Goal: Find specific page/section: Find specific page/section

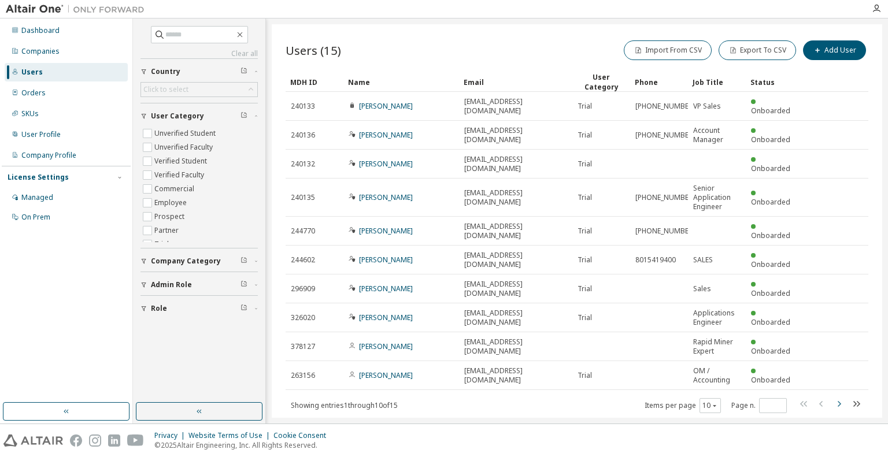
click at [840, 397] on icon "button" at bounding box center [839, 404] width 14 height 14
type input "*"
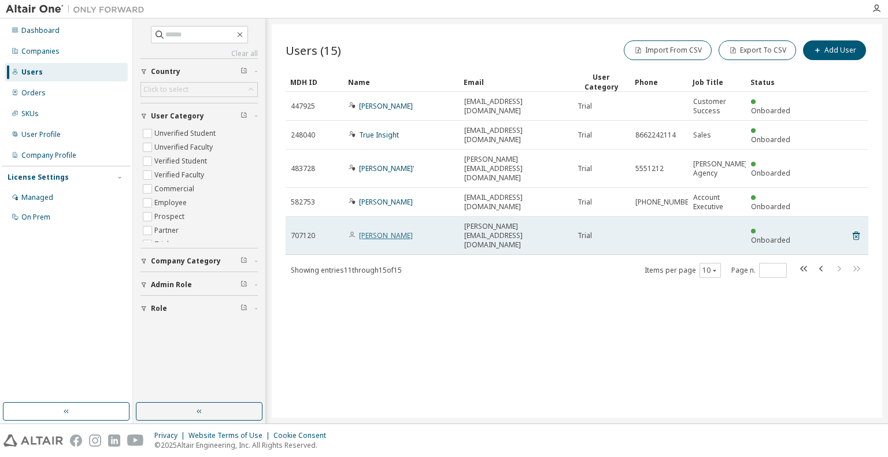
click at [382, 231] on link "[PERSON_NAME]" at bounding box center [386, 236] width 54 height 10
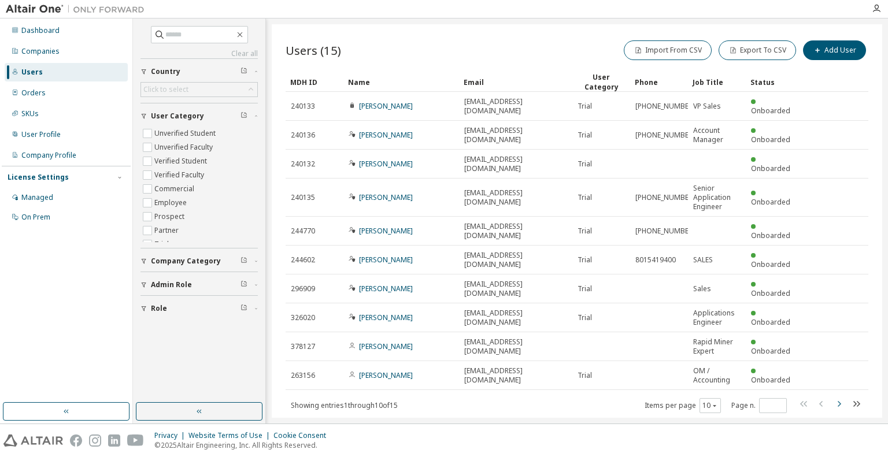
click at [840, 397] on icon "button" at bounding box center [839, 404] width 14 height 14
type input "*"
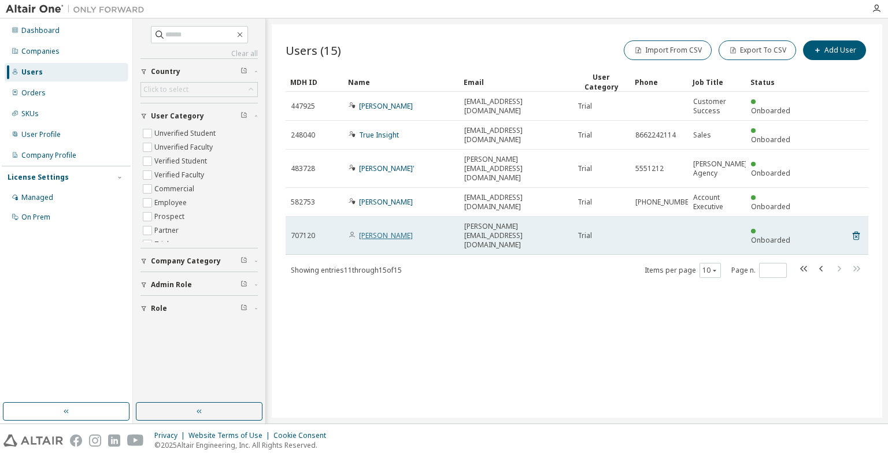
click at [385, 231] on link "[PERSON_NAME]" at bounding box center [386, 236] width 54 height 10
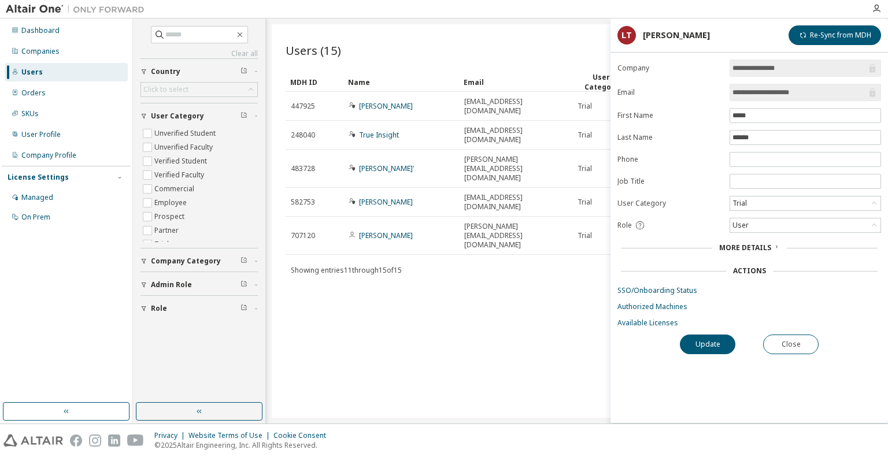
click at [725, 243] on span "More Details" at bounding box center [745, 248] width 52 height 10
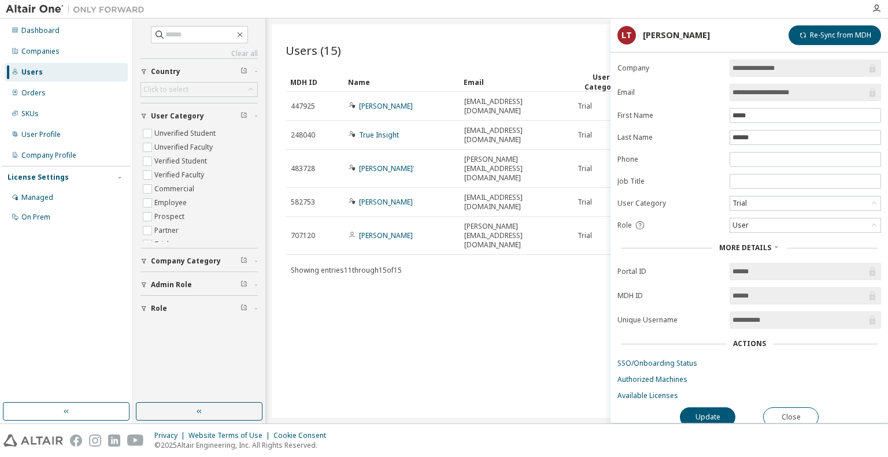
scroll to position [6, 0]
